Goal: Find specific page/section: Find specific page/section

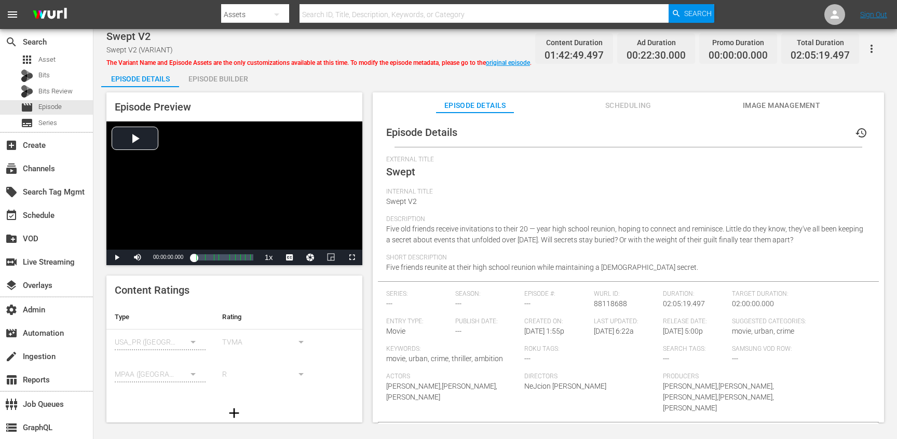
click at [132, 36] on span "Swept V2" at bounding box center [128, 36] width 44 height 12
click at [272, 61] on span "The Variant Name and Episode Assets are the only customizations available at th…" at bounding box center [318, 62] width 425 height 7
click at [873, 45] on icon "button" at bounding box center [871, 49] width 12 height 12
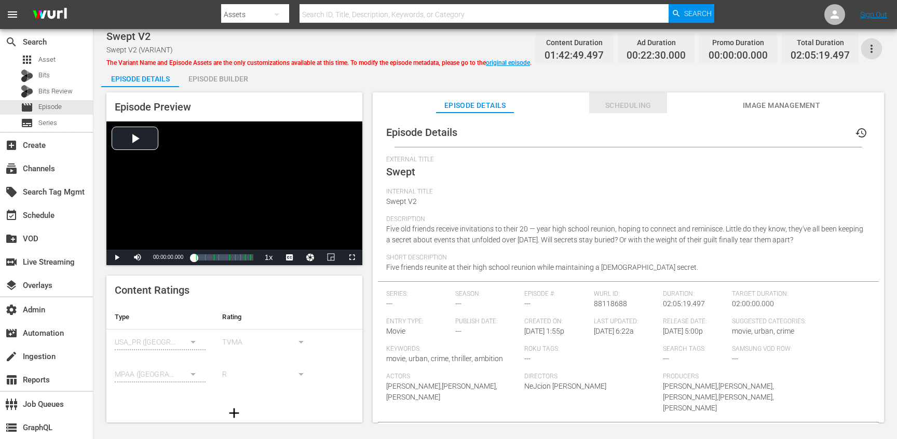
click at [611, 108] on span "Scheduling" at bounding box center [628, 105] width 78 height 13
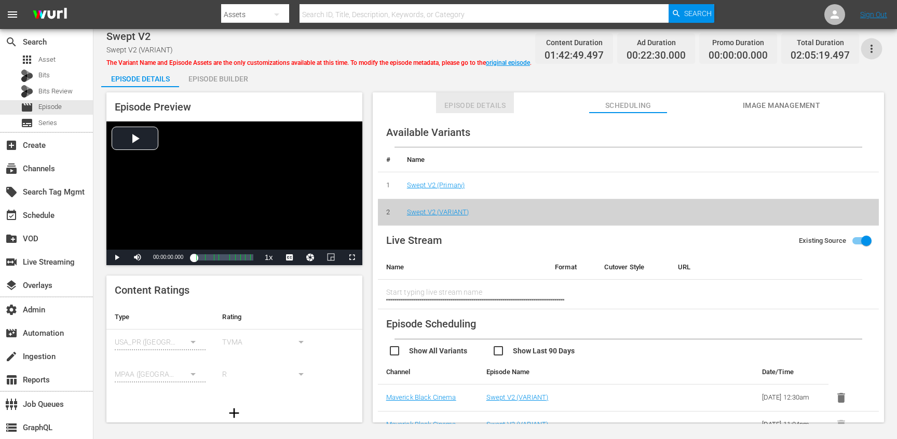
click at [452, 107] on span "Episode Details" at bounding box center [475, 105] width 78 height 13
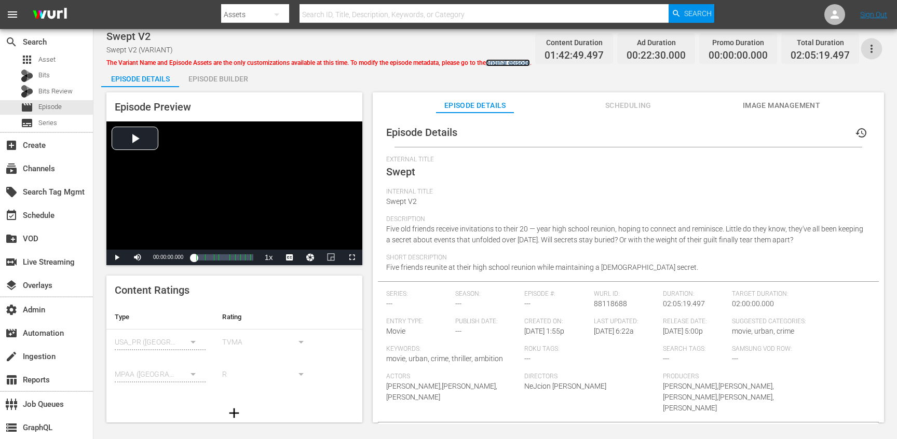
click at [507, 61] on link "original episode" at bounding box center [508, 62] width 44 height 7
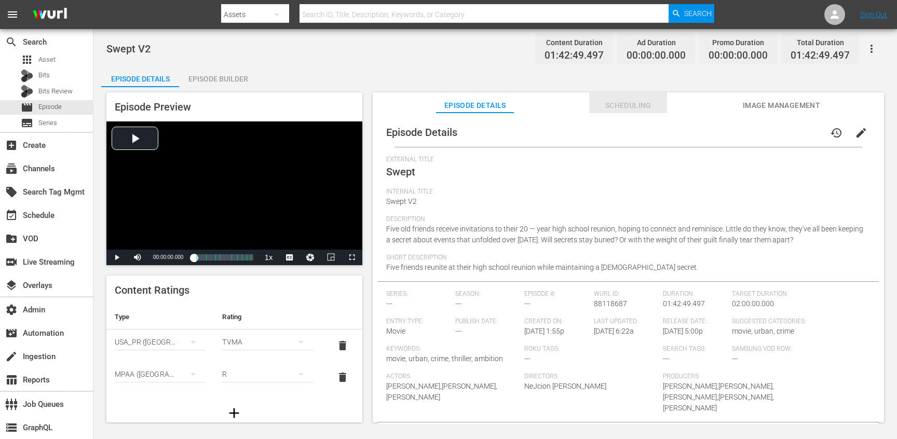
click at [625, 100] on span "Scheduling" at bounding box center [628, 105] width 78 height 13
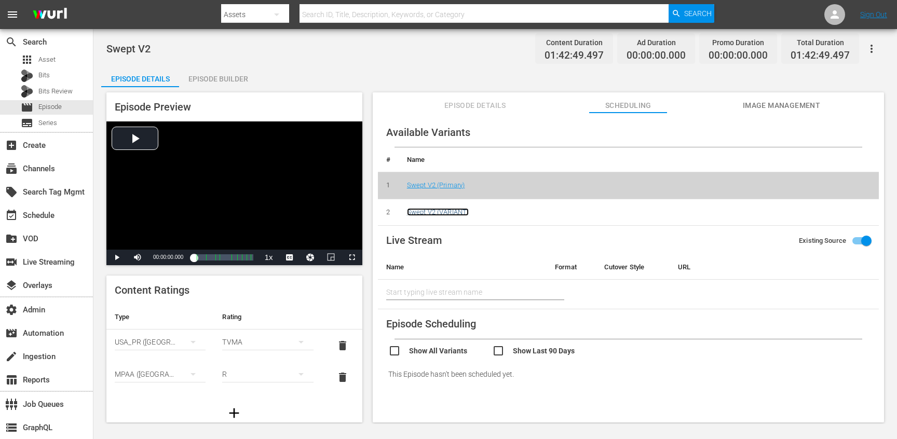
click at [428, 209] on link "Swept V2 (VARIANT)" at bounding box center [438, 212] width 62 height 8
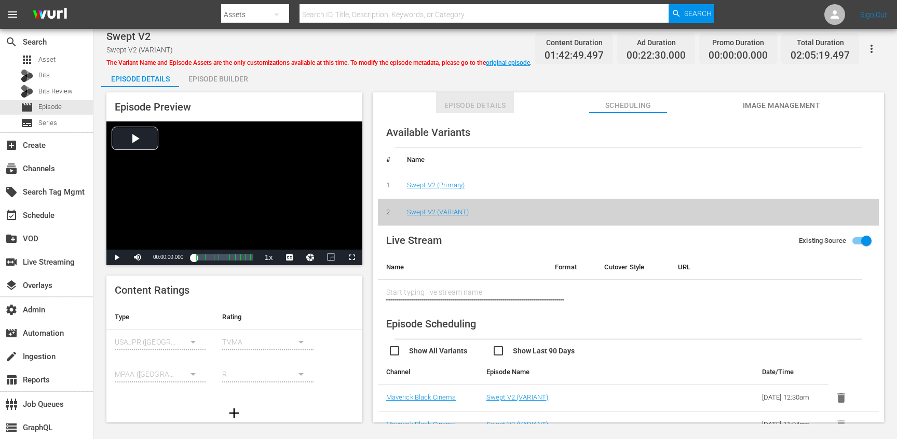
click at [472, 107] on span "Episode Details" at bounding box center [475, 105] width 78 height 13
